Goal: Task Accomplishment & Management: Use online tool/utility

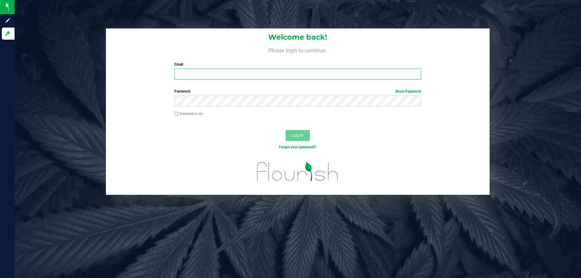
click at [210, 70] on input "Email" at bounding box center [297, 74] width 247 height 11
type input "relewis@liveparallel.com"
click at [194, 117] on div "Remember me" at bounding box center [298, 114] width 256 height 7
click at [195, 115] on label "Remember me" at bounding box center [188, 113] width 28 height 5
click at [178, 115] on input "Remember me" at bounding box center [176, 114] width 4 height 4
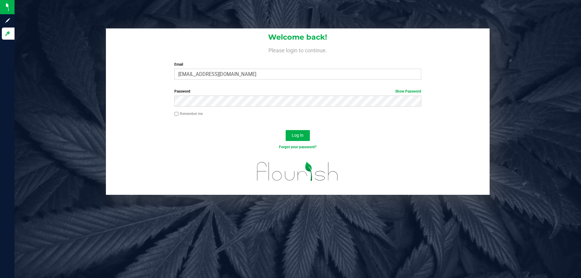
checkbox input "true"
click at [307, 133] on button "Log In" at bounding box center [298, 135] width 24 height 11
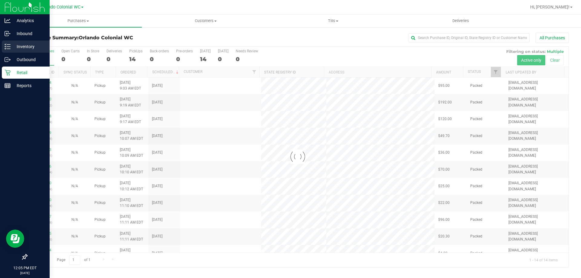
click at [25, 42] on div "Inventory" at bounding box center [26, 47] width 48 height 12
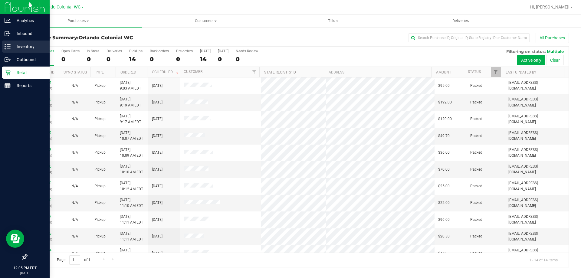
click at [28, 42] on div "Inventory" at bounding box center [26, 47] width 48 height 12
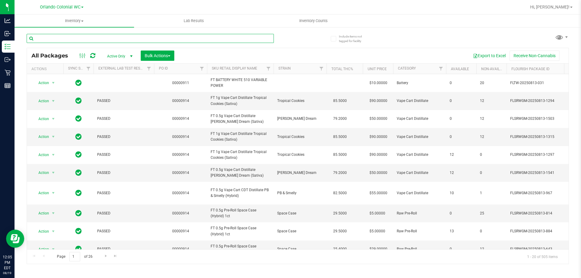
click at [188, 40] on input "text" at bounding box center [150, 38] width 247 height 9
click at [188, 39] on input "text" at bounding box center [150, 38] width 247 height 9
click at [105, 39] on input "text" at bounding box center [150, 38] width 247 height 9
click at [247, 70] on link "SKU Retail Display Name" at bounding box center [234, 68] width 45 height 4
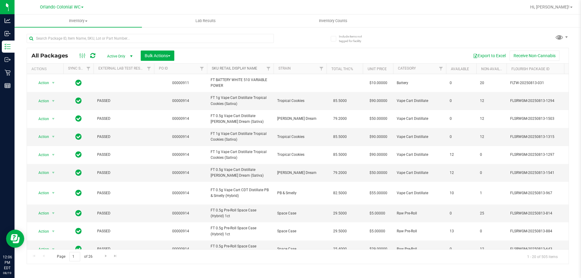
click at [251, 70] on link "SKU Retail Display Name" at bounding box center [234, 68] width 45 height 4
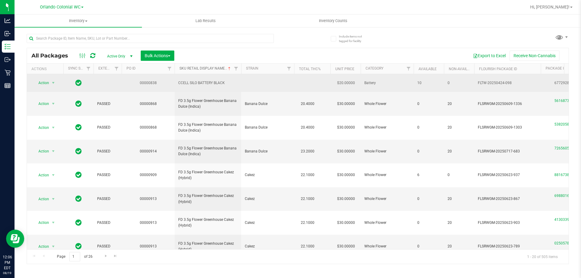
drag, startPoint x: 152, startPoint y: 69, endPoint x: 119, endPoint y: 77, distance: 34.8
click at [119, 77] on div "All Packages Active Only Active Only Lab Samples Locked All External Internal B…" at bounding box center [298, 156] width 542 height 216
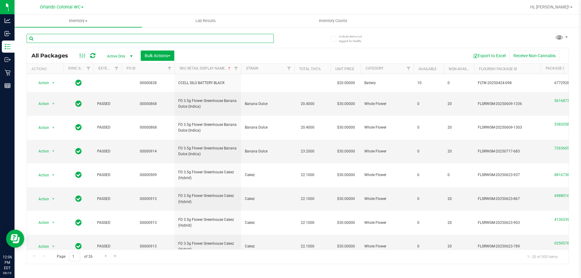
click at [122, 38] on input "text" at bounding box center [150, 38] width 247 height 9
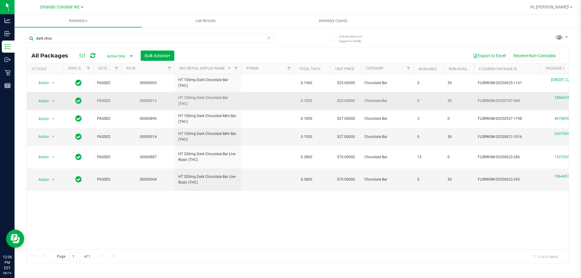
click at [219, 96] on span "HT 100mg Dark Chocolate Bar (THC)" at bounding box center [207, 100] width 59 height 11
drag, startPoint x: 219, startPoint y: 96, endPoint x: 47, endPoint y: 6, distance: 194.2
click at [219, 96] on span "HT 100mg Dark Chocolate Bar (THC)" at bounding box center [207, 100] width 59 height 11
copy td "HT 100mg Dark Chocolate Bar (THC)"
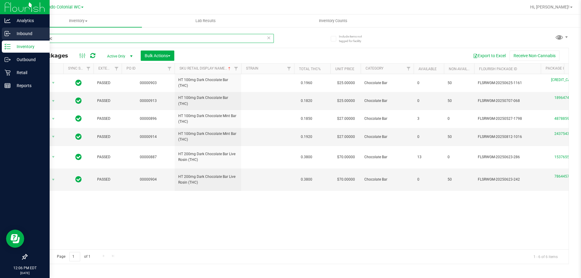
drag, startPoint x: 66, startPoint y: 39, endPoint x: 0, endPoint y: 40, distance: 66.0
click at [0, 38] on div "Analytics Inbound Inventory Outbound Retail Reports 12:06 PM EDT [DATE] 08/19 O…" at bounding box center [290, 139] width 581 height 278
paste input "HT 100mg Dark Chocolate Bar (THC)"
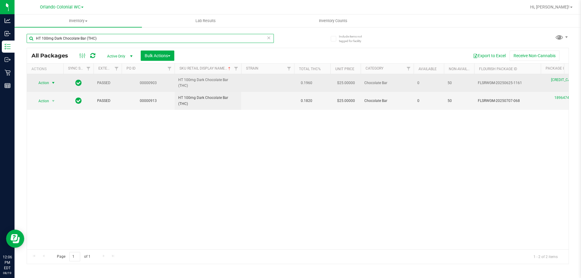
type input "HT 100mg Dark Chocolate Bar (THC)"
click at [52, 81] on span "select" at bounding box center [53, 82] width 5 height 5
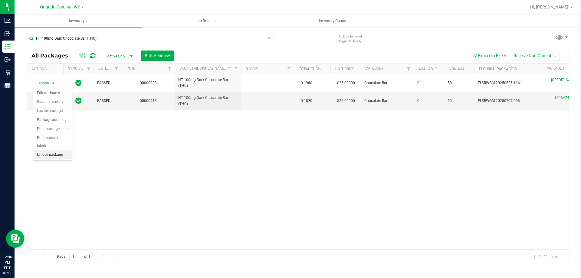
click at [57, 150] on li "Unlock package" at bounding box center [52, 154] width 39 height 9
